Goal: Task Accomplishment & Management: Complete application form

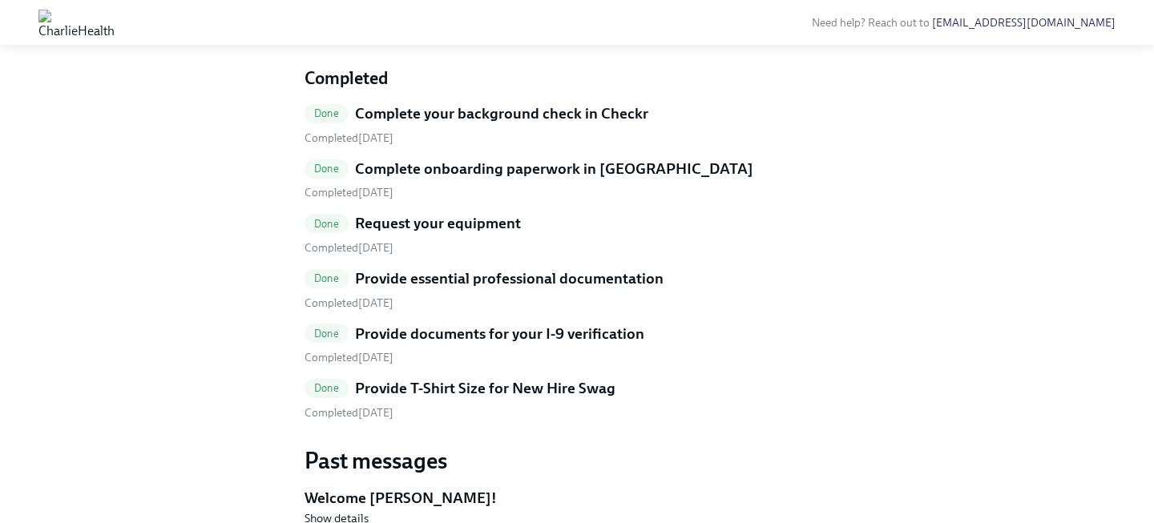
scroll to position [855, 0]
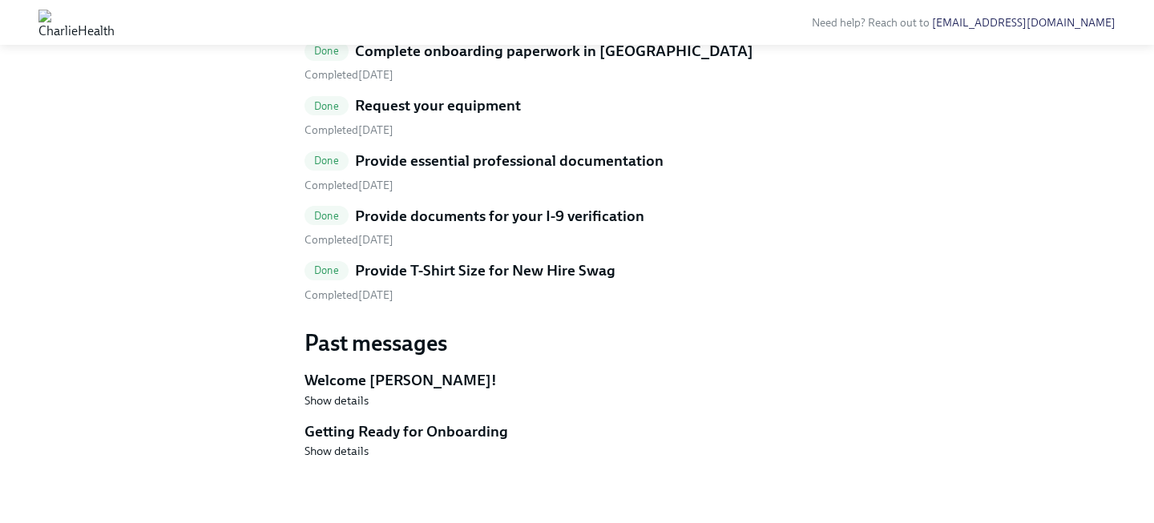
click at [448, 281] on h5 "Provide T-Shirt Size for New Hire Swag" at bounding box center [485, 270] width 260 height 21
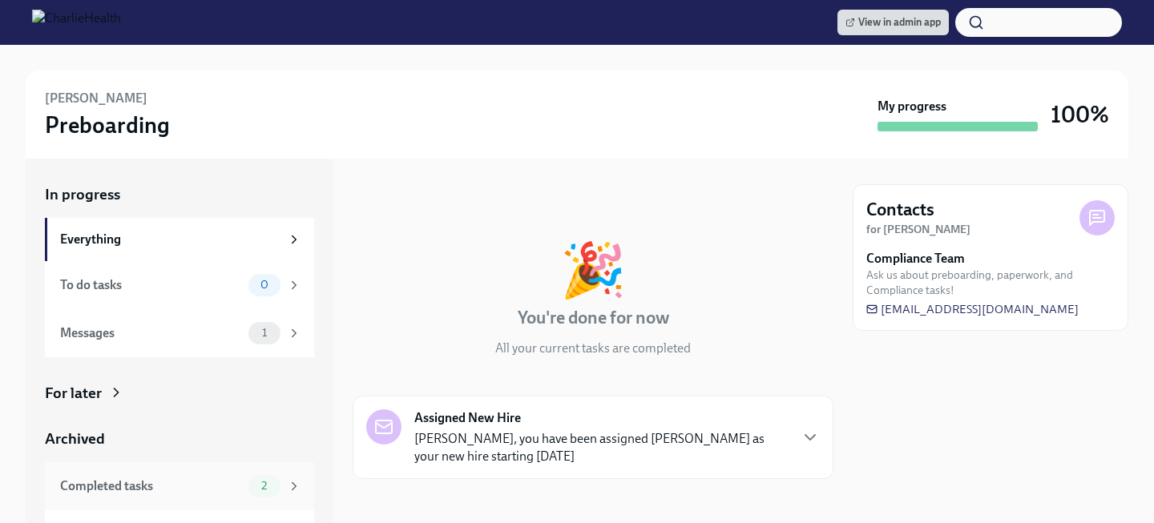
click at [266, 484] on span "2" at bounding box center [264, 486] width 25 height 12
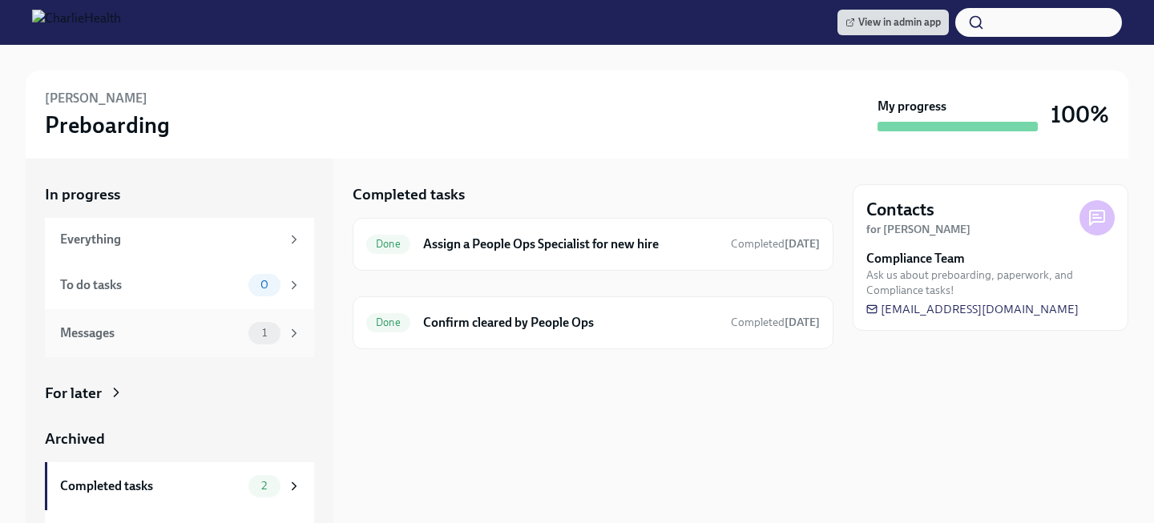
scroll to position [35, 0]
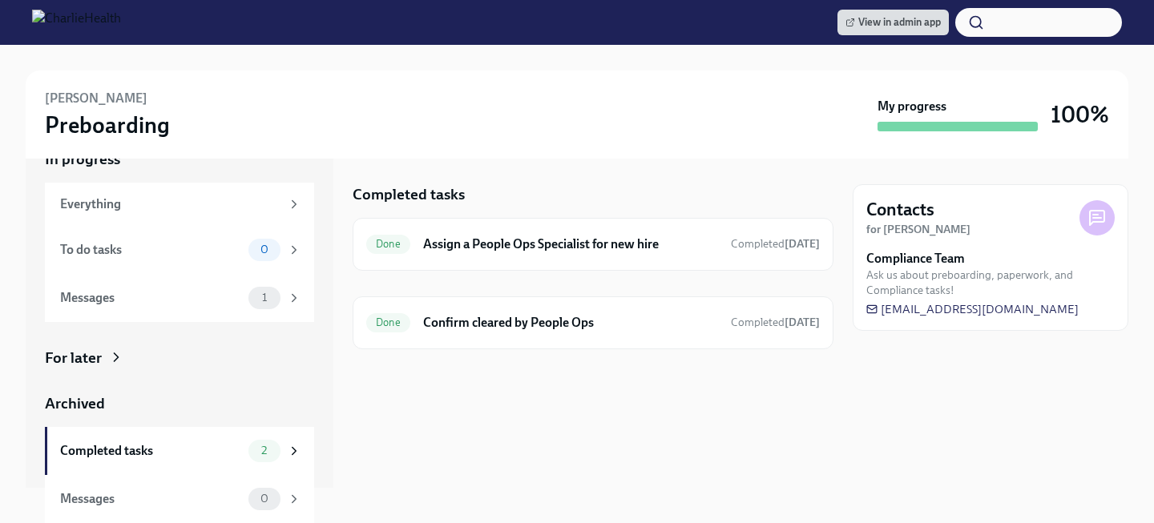
click at [309, 369] on div "In progress Everything To do tasks 0 Messages 1 For later Archived Completed ta…" at bounding box center [179, 336] width 269 height 374
click at [268, 365] on div "For later" at bounding box center [179, 358] width 269 height 21
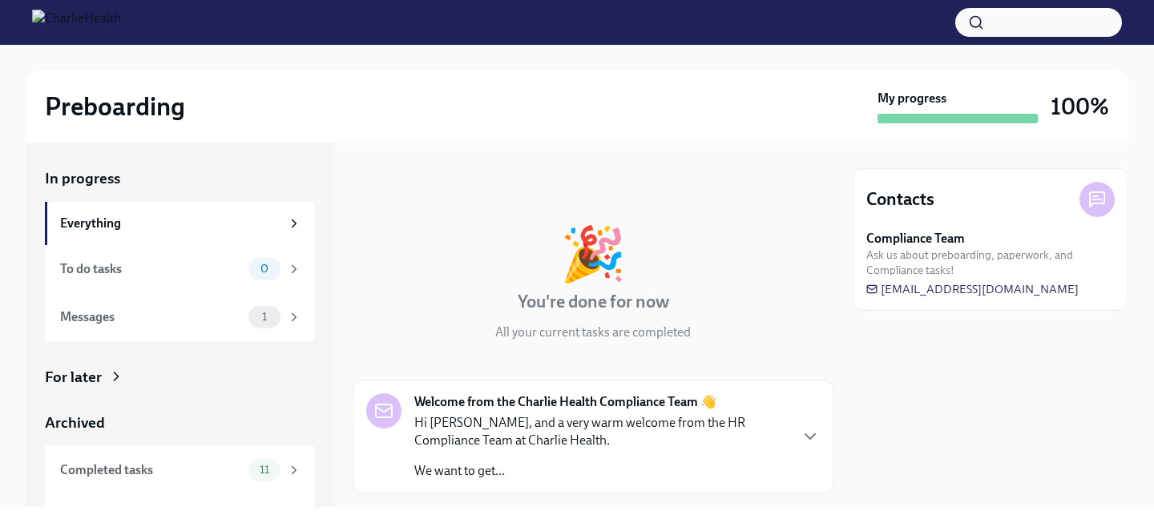
scroll to position [37, 0]
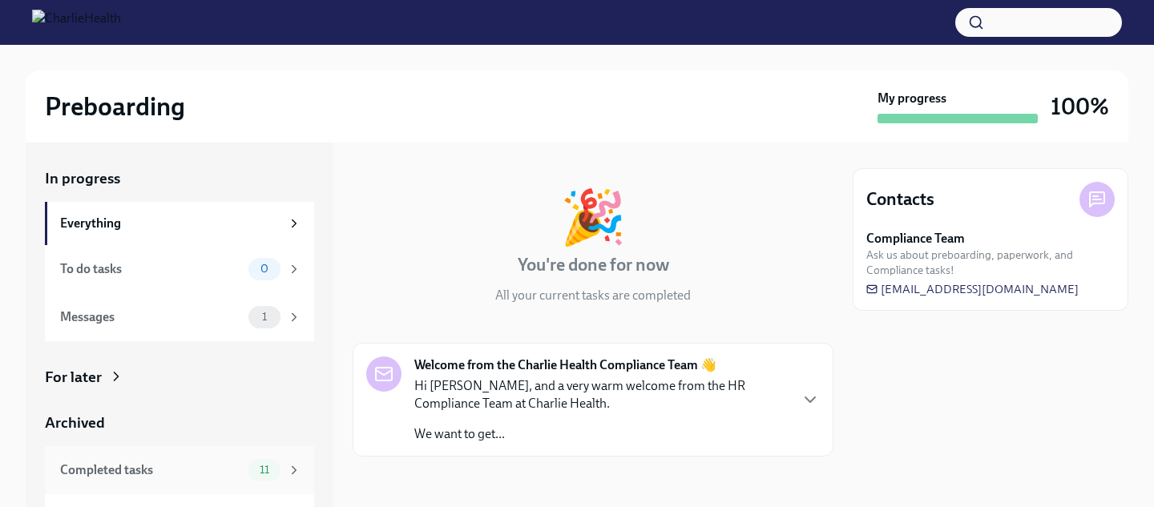
click at [256, 472] on span "11" at bounding box center [264, 470] width 29 height 12
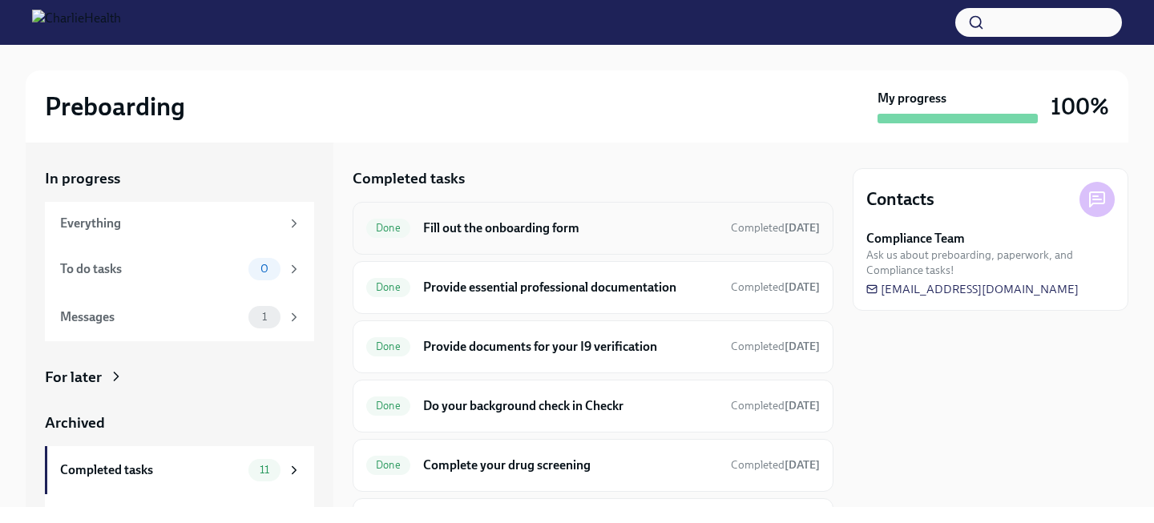
click at [472, 238] on div "Done Fill out the onboarding form Completed Jul 31st" at bounding box center [593, 229] width 454 height 26
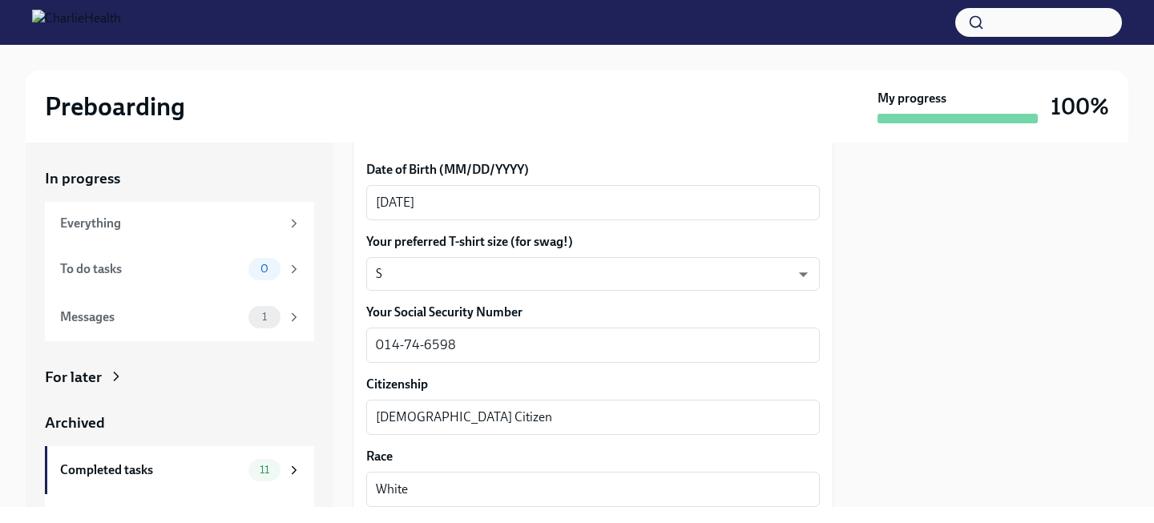
scroll to position [776, 0]
